Goal: Information Seeking & Learning: Find specific fact

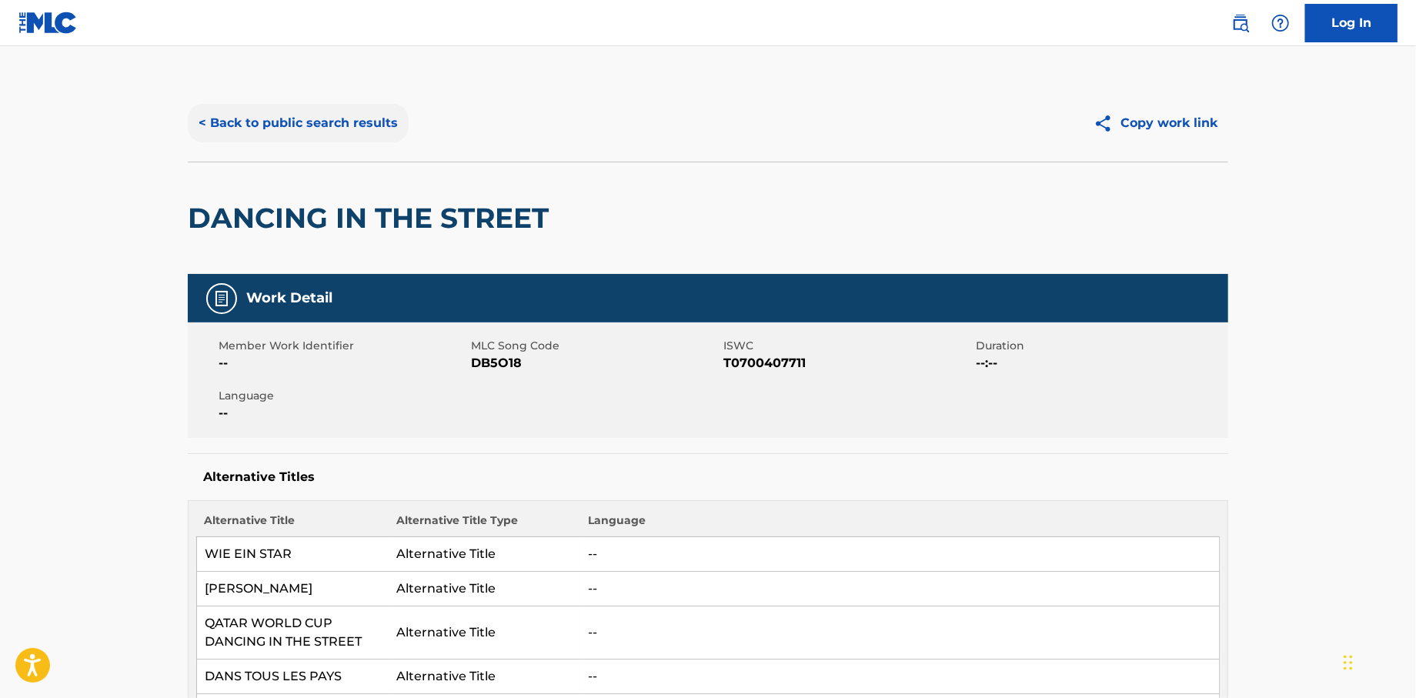
click at [285, 127] on button "< Back to public search results" at bounding box center [298, 123] width 221 height 38
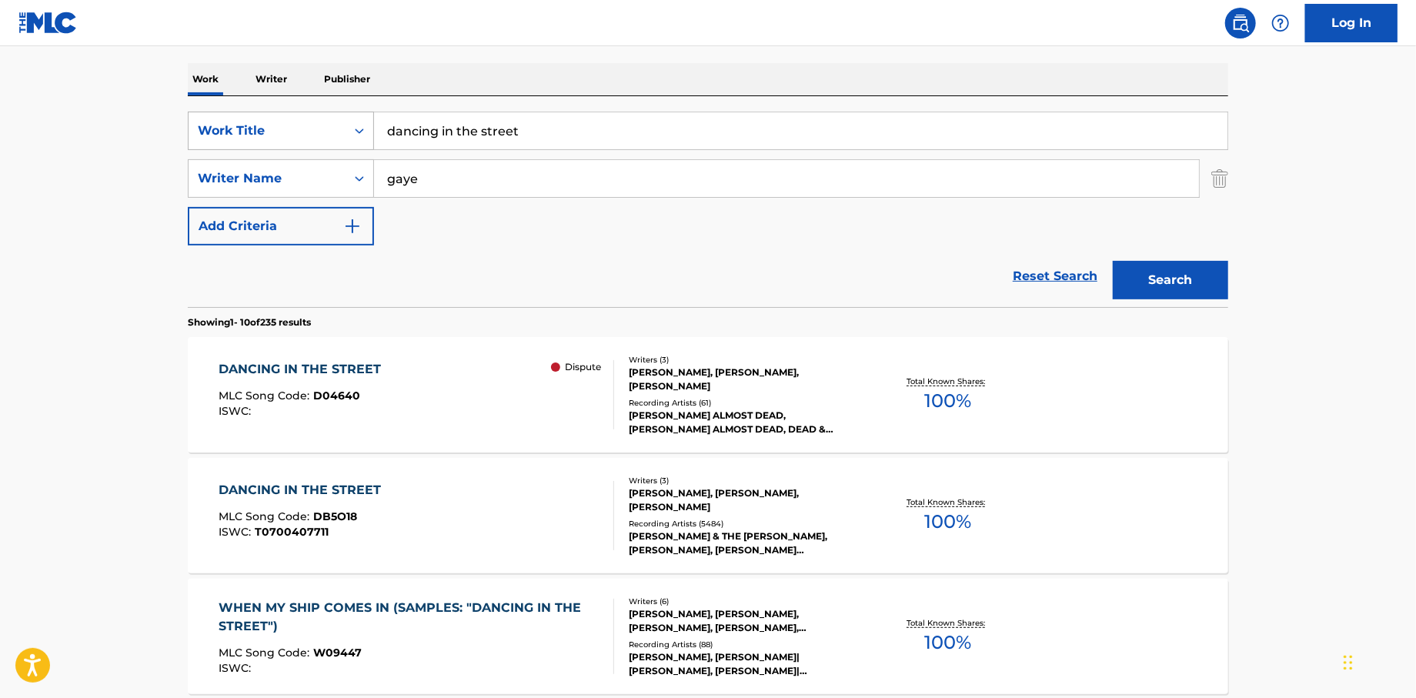
drag, startPoint x: 589, startPoint y: 129, endPoint x: 192, endPoint y: 126, distance: 396.3
click at [192, 126] on div "SearchWithCriteria1fa09efe-12f4-45d0-a38a-c6ea62dc7e8a Work Title dancing in th…" at bounding box center [708, 131] width 1040 height 38
type input "yes, we have no bananas"
drag, startPoint x: 434, startPoint y: 171, endPoint x: 262, endPoint y: 188, distance: 173.2
click at [262, 188] on div "SearchWithCriteria2a67489d-a419-42bb-a102-faca4996c55c Writer Name [PERSON_NAME]" at bounding box center [708, 178] width 1040 height 38
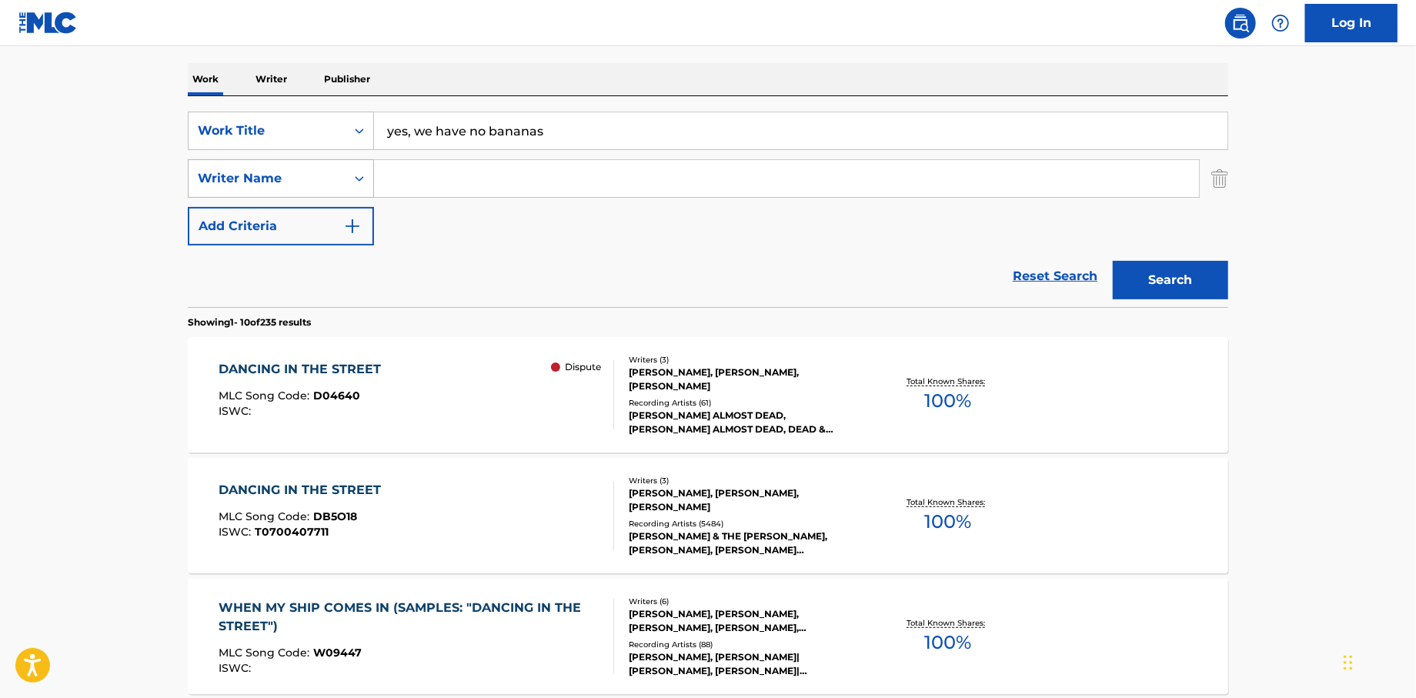
click at [1113, 261] on button "Search" at bounding box center [1170, 280] width 115 height 38
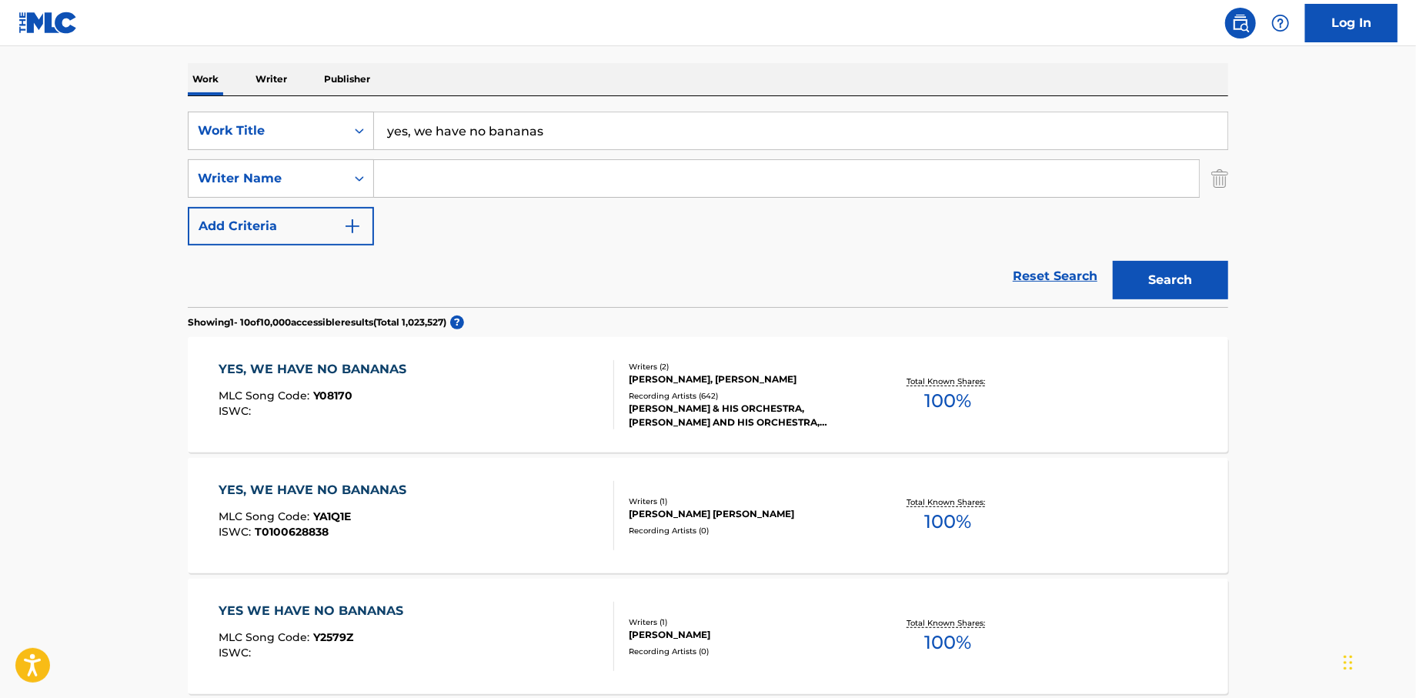
click at [279, 370] on div "YES, WE HAVE NO BANANAS" at bounding box center [316, 369] width 195 height 18
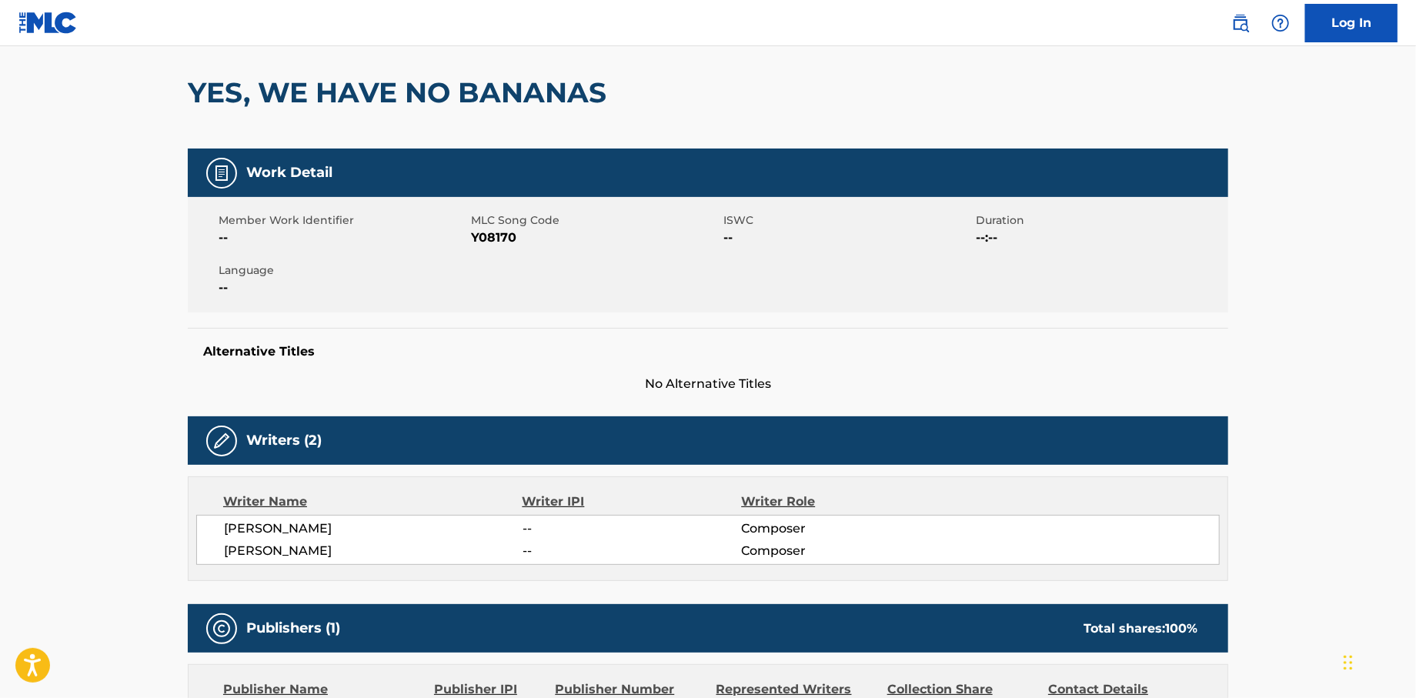
scroll to position [231, 0]
